Goal: Navigation & Orientation: Find specific page/section

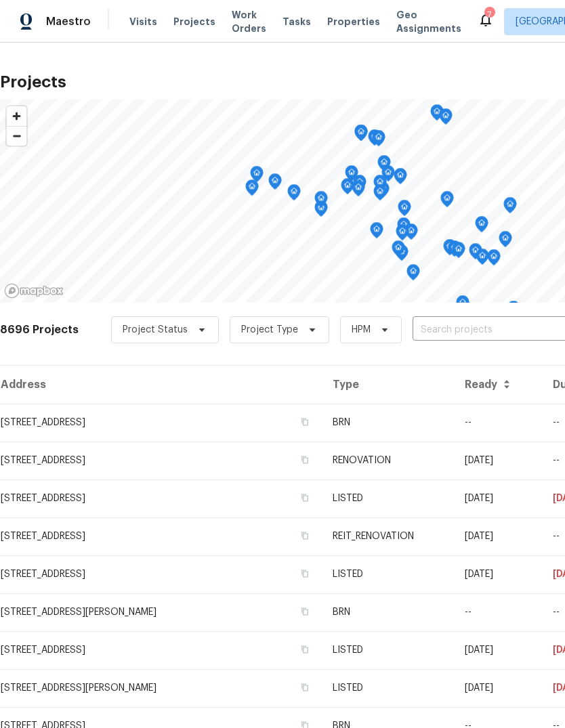
scroll to position [-1, 0]
click at [72, 35] on div "Maestro" at bounding box center [45, 21] width 91 height 27
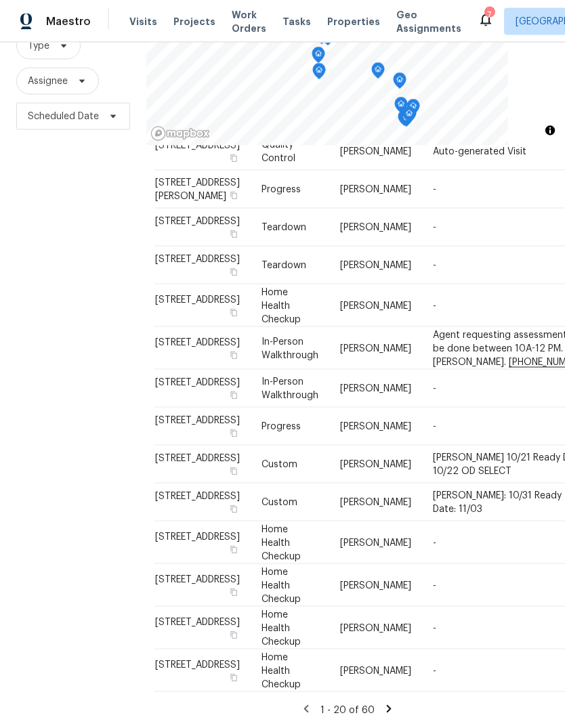
scroll to position [51, 0]
click at [389, 705] on icon at bounding box center [389, 709] width 12 height 12
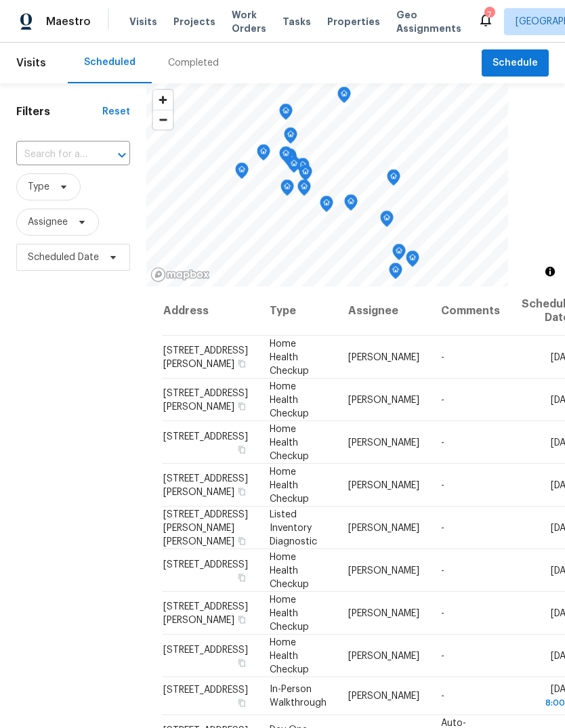
scroll to position [0, 0]
click at [341, 28] on span "Properties" at bounding box center [353, 22] width 53 height 14
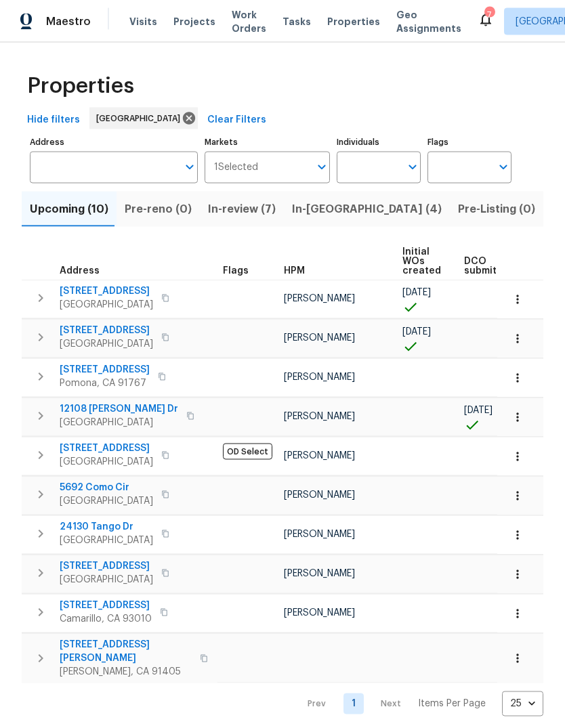
scroll to position [27, 0]
